Goal: Task Accomplishment & Management: Use online tool/utility

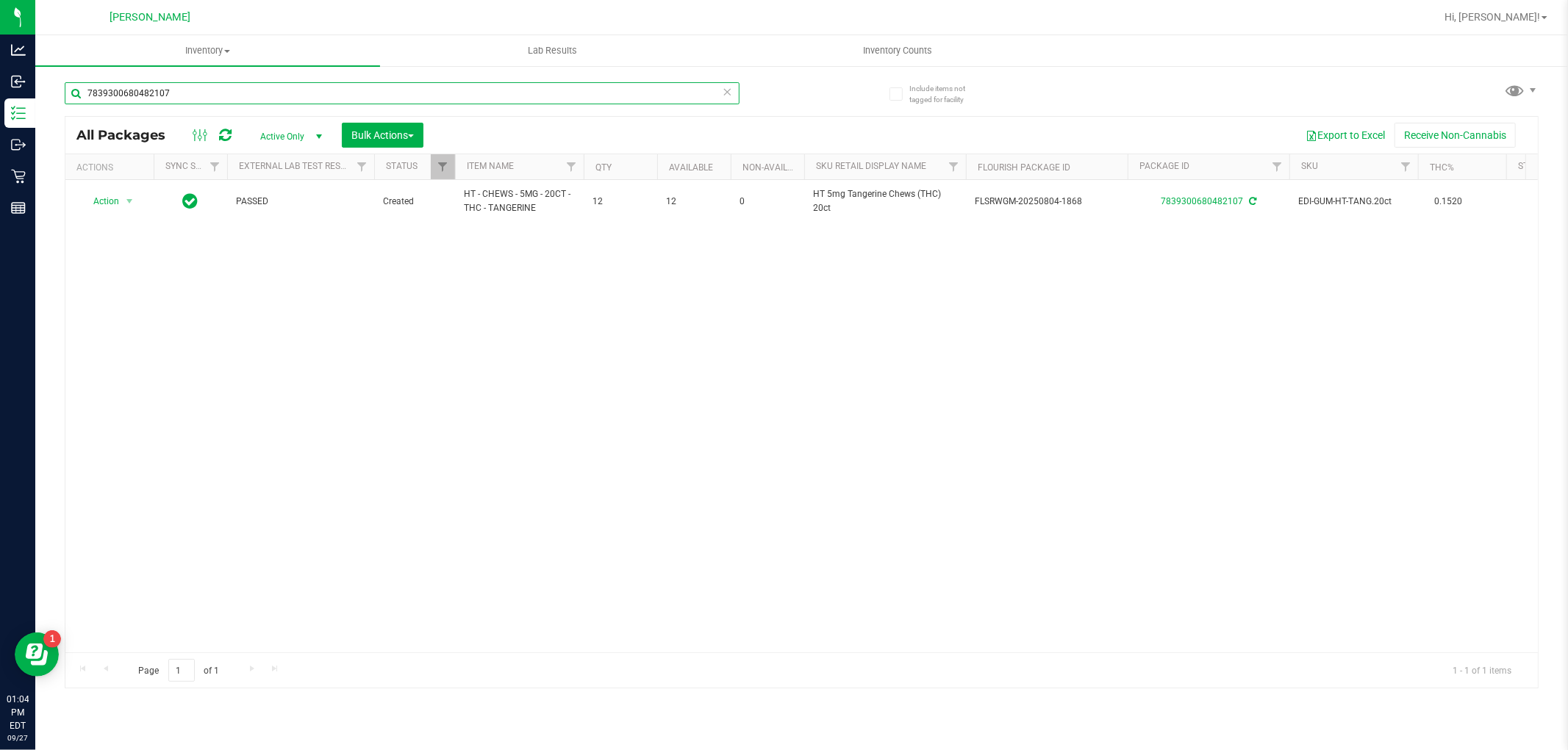
click at [205, 100] on input "7839300680482107" at bounding box center [402, 93] width 675 height 22
type input "[CREDIT_CARD_NUMBER]"
click at [104, 207] on span "Action" at bounding box center [100, 201] width 39 height 21
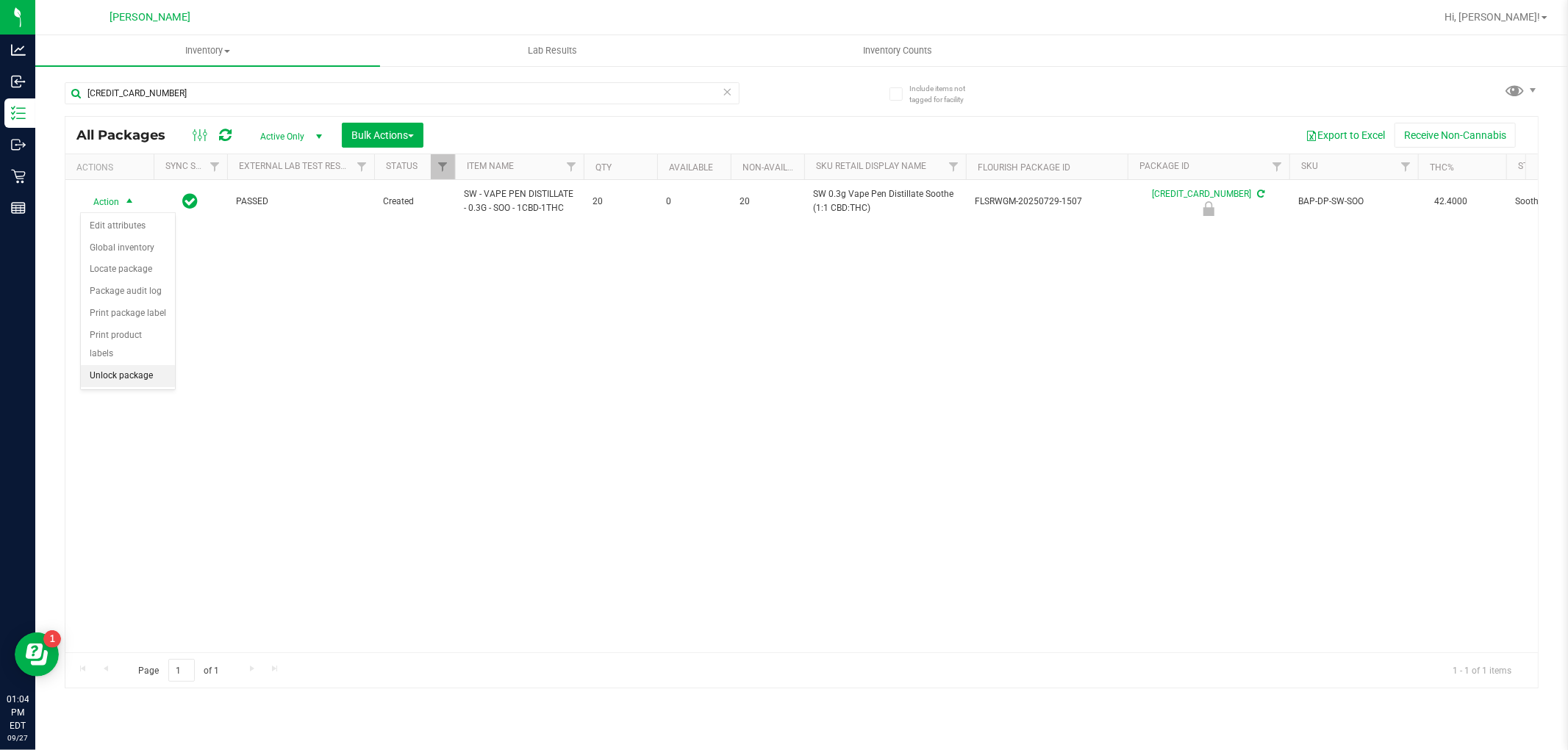
click at [131, 377] on li "Unlock package" at bounding box center [128, 375] width 94 height 22
